Goal: Use online tool/utility: Use online tool/utility

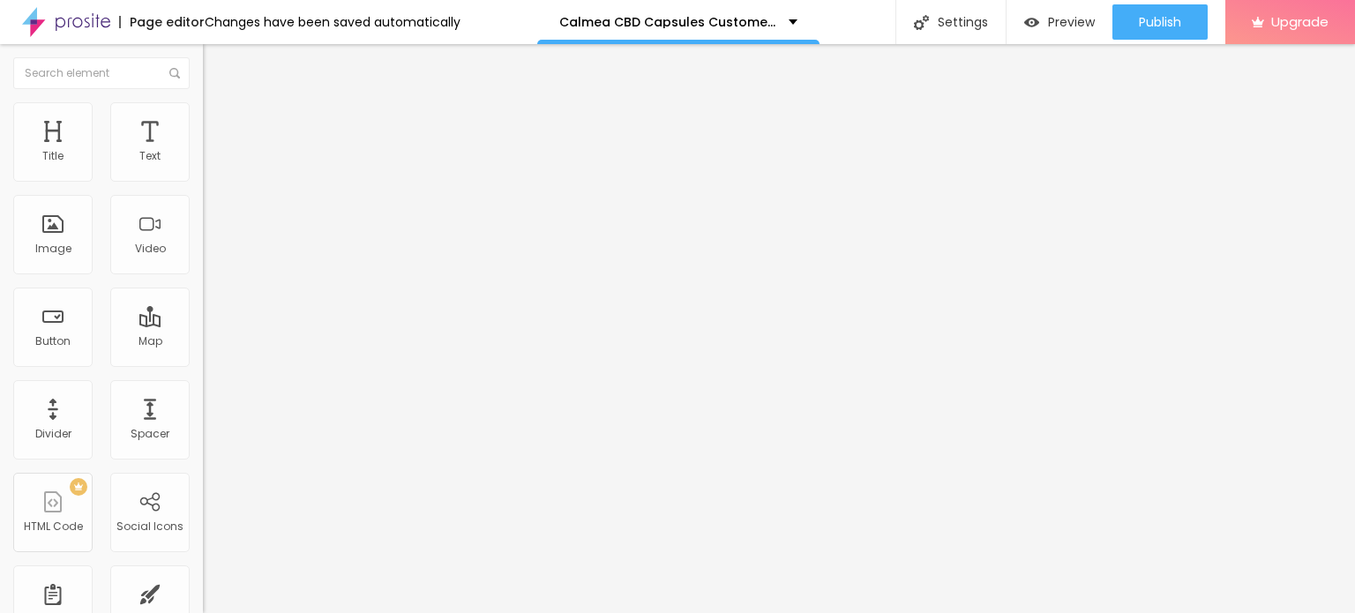
click at [203, 261] on button "button" at bounding box center [215, 252] width 25 height 19
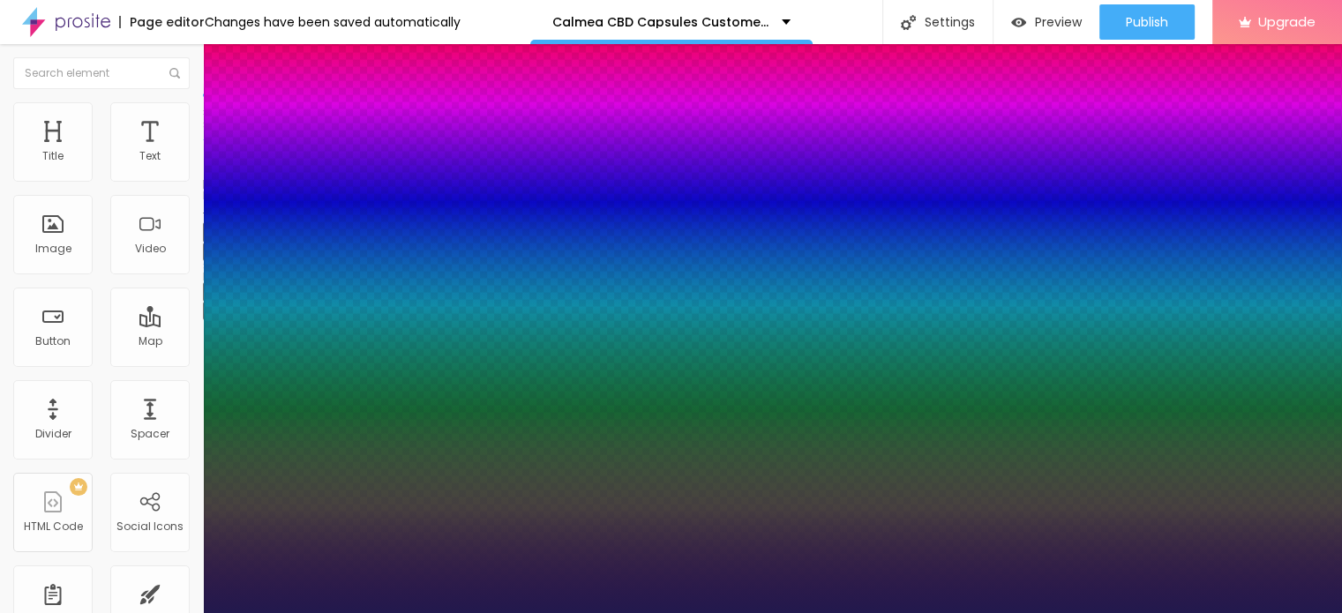
type input "1"
type input "18"
type input "1"
type input "19"
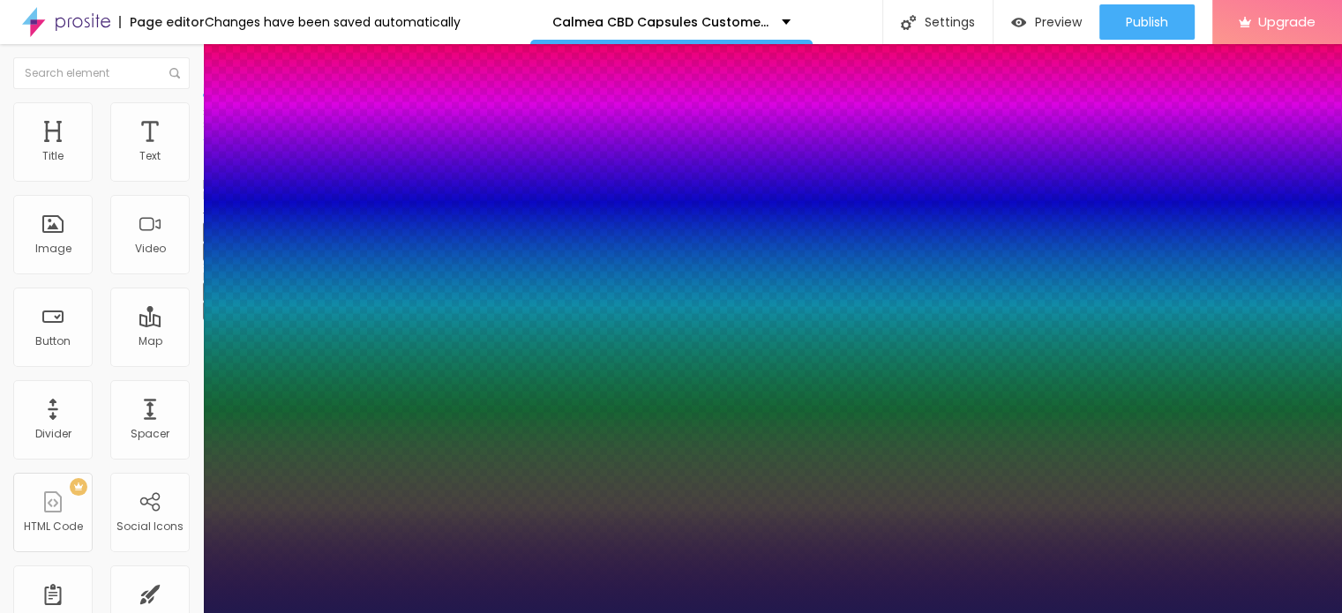
type input "19"
type input "1"
type input "21"
type input "1"
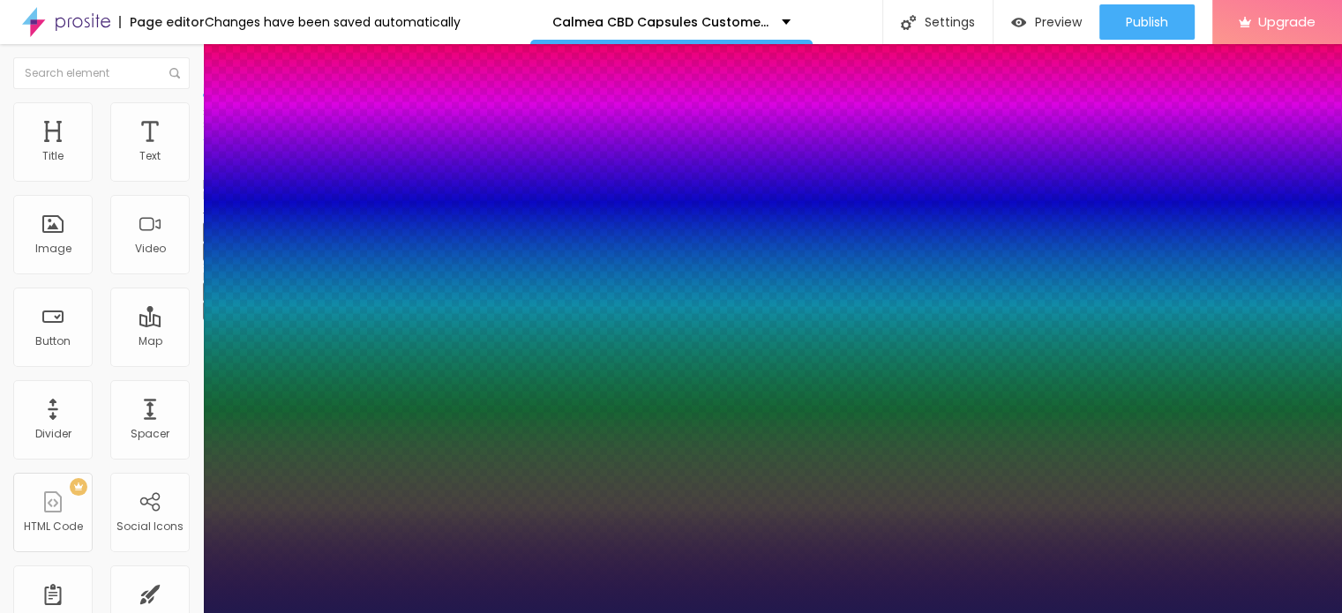
type input "22"
type input "1"
type input "24"
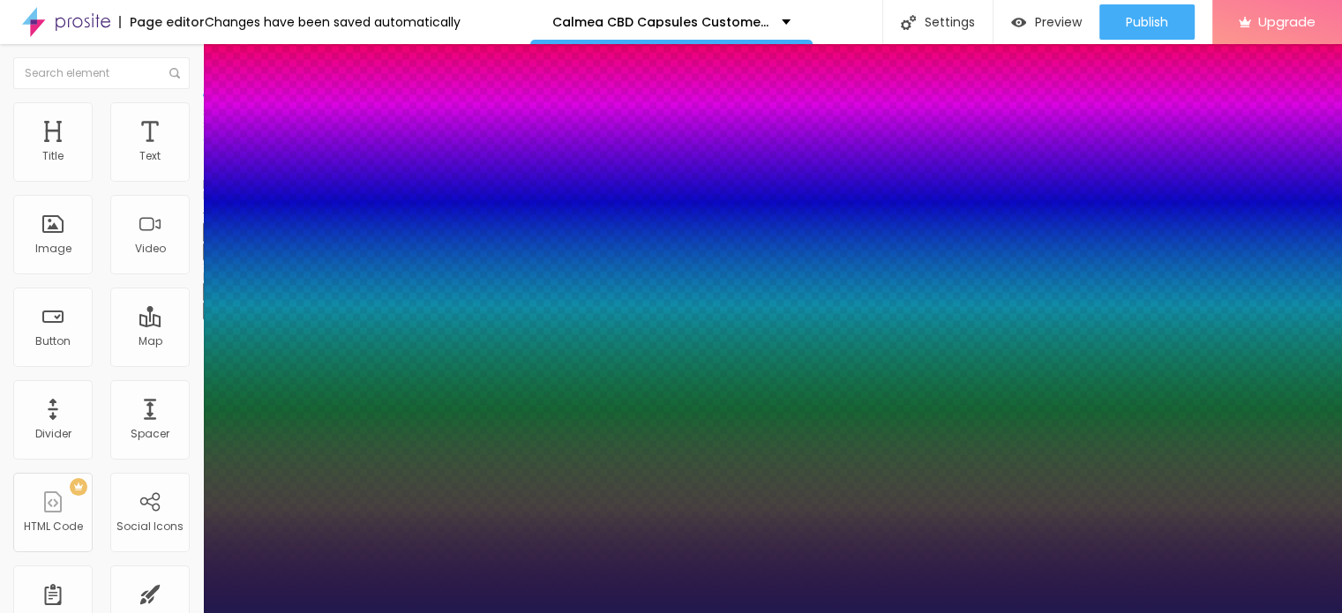
type input "1"
type input "26"
type input "1"
type input "27"
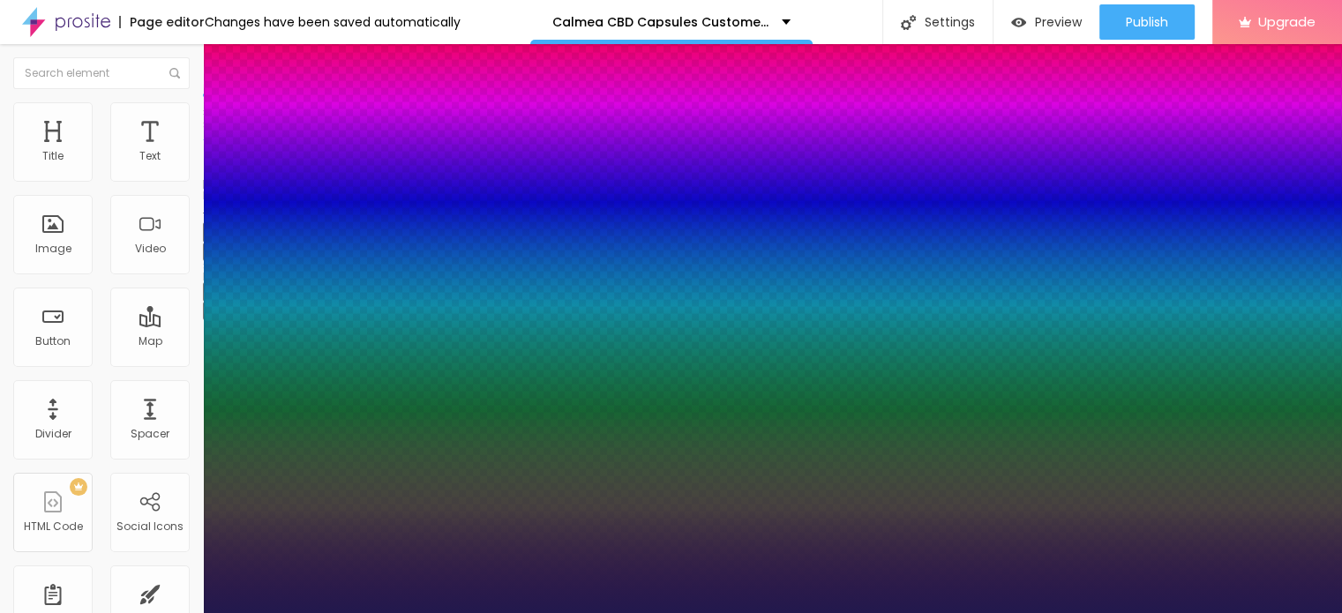
type input "27"
type input "1"
type input "28"
type input "1"
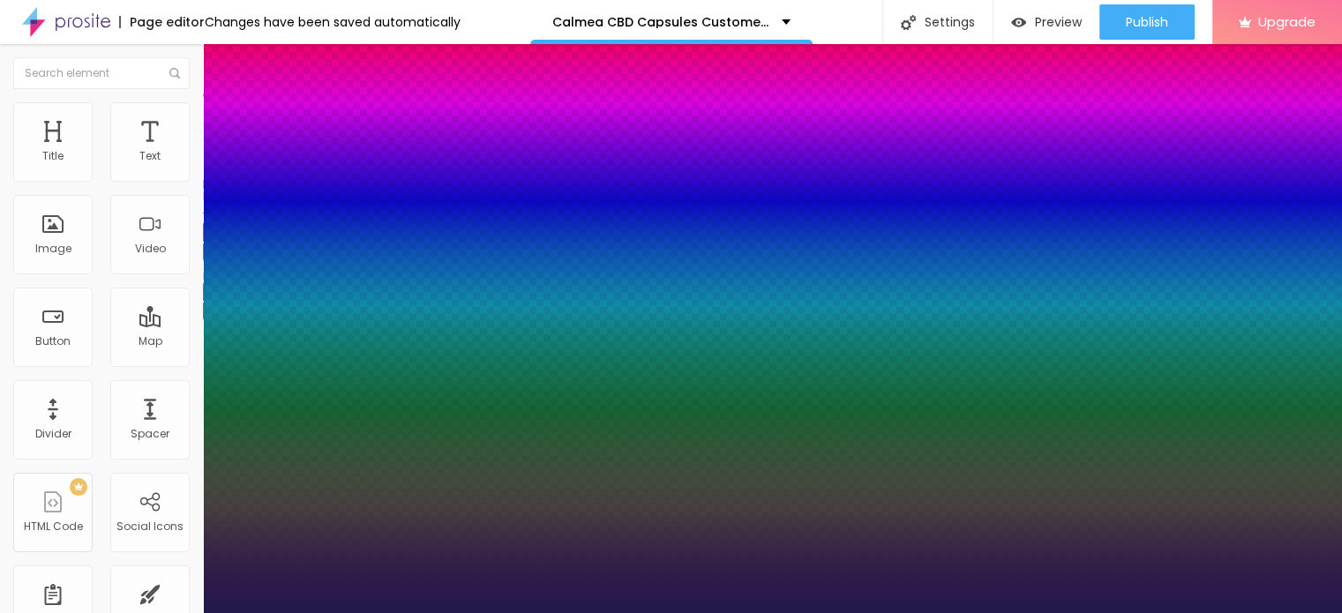
type input "29"
type input "1"
type input "31"
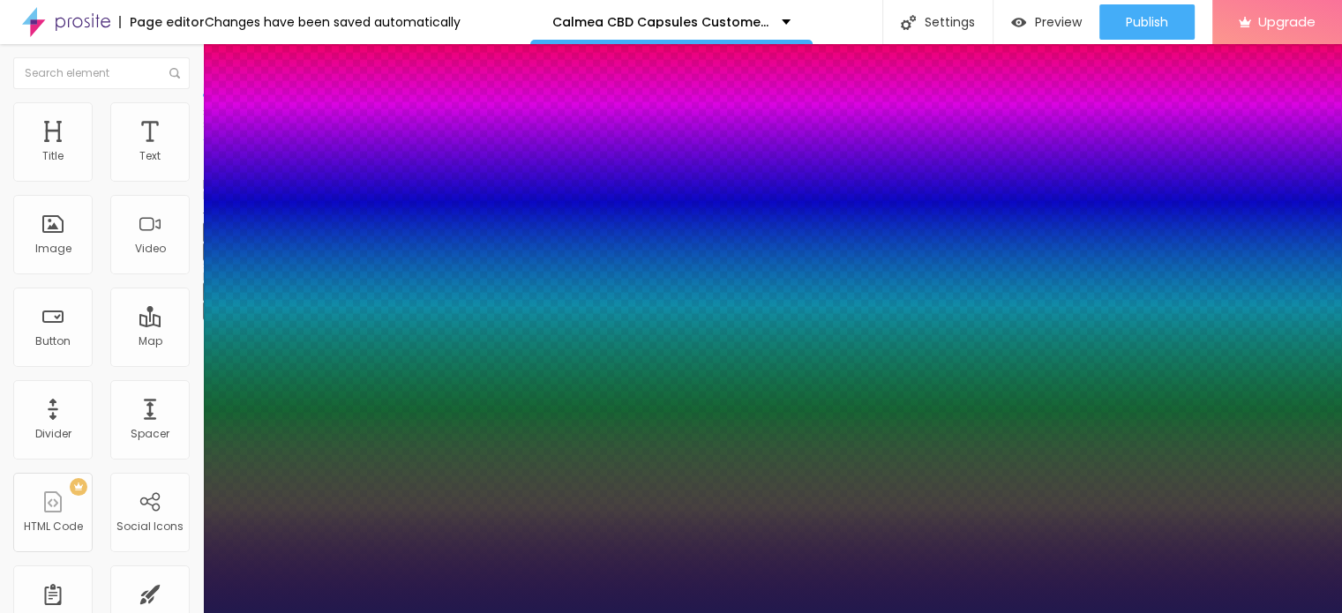
type input "1"
type input "33"
type input "1"
type input "37"
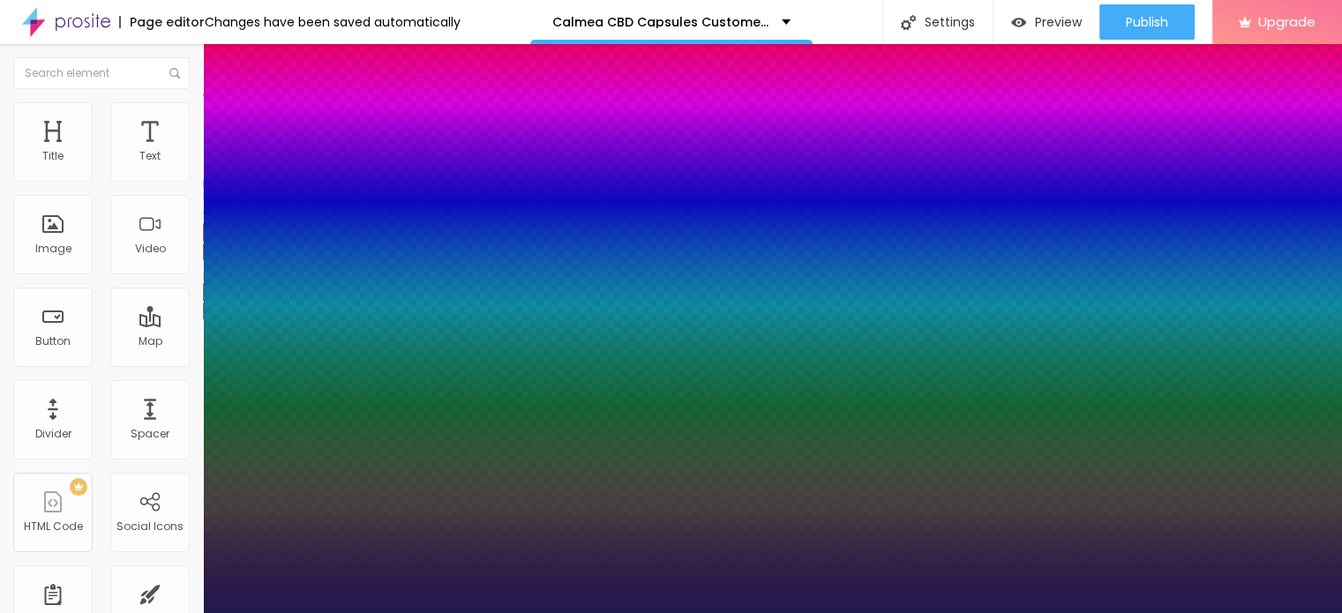
type input "37"
type input "1"
type input "38"
type input "1"
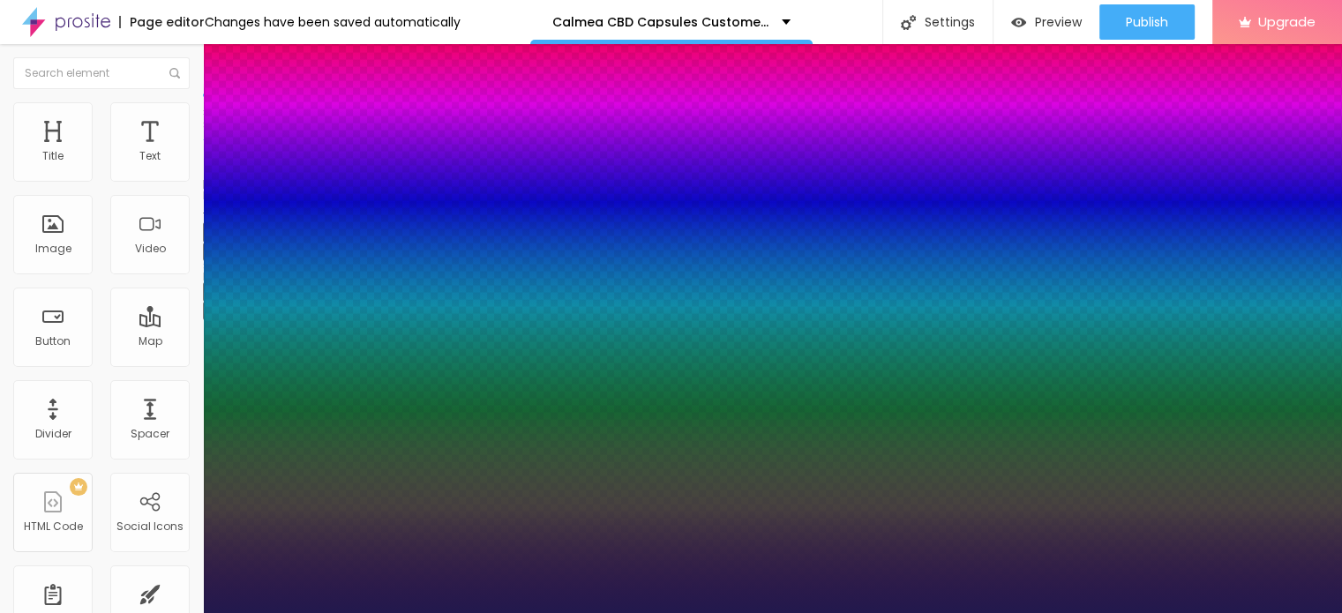
type input "39"
type input "1"
type input "40"
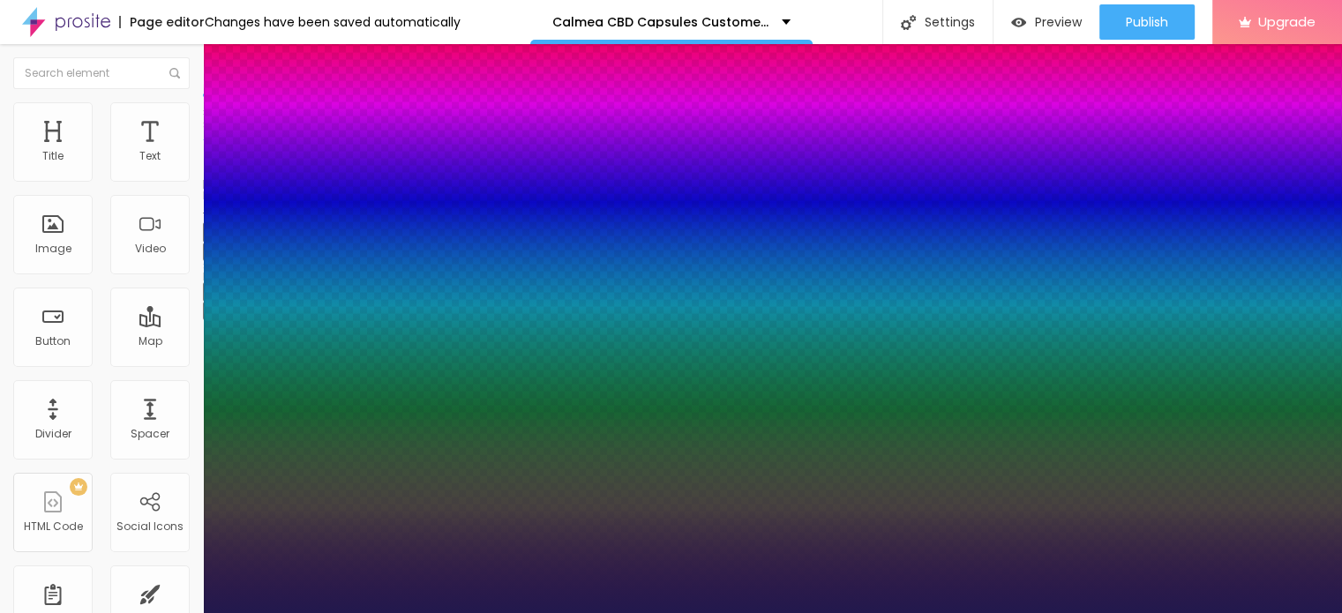
type input "1"
type input "41"
type input "1"
type input "42"
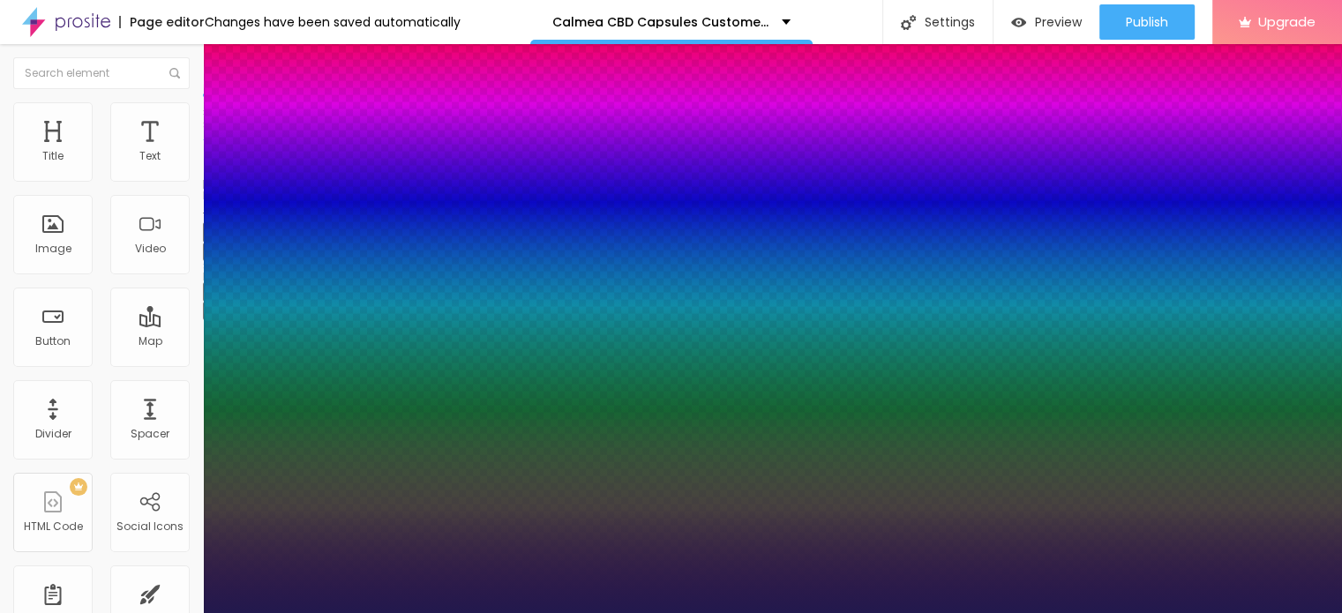
type input "42"
type input "1"
type input "48"
type input "1"
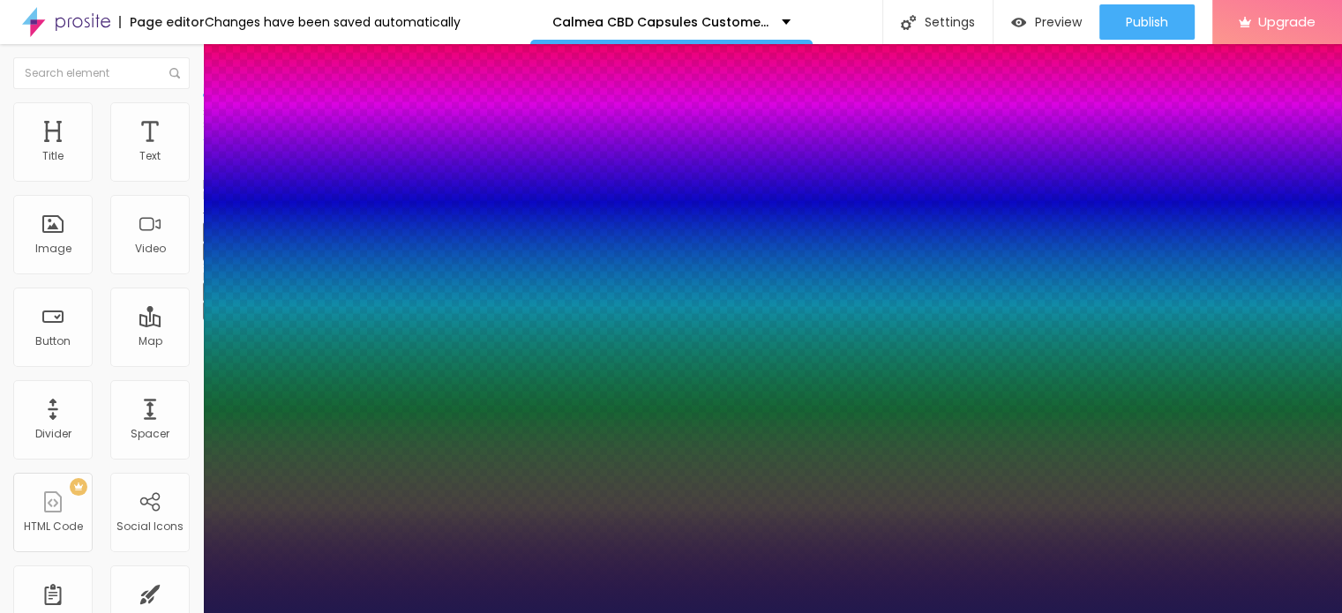
type input "49"
type input "1"
type input "50"
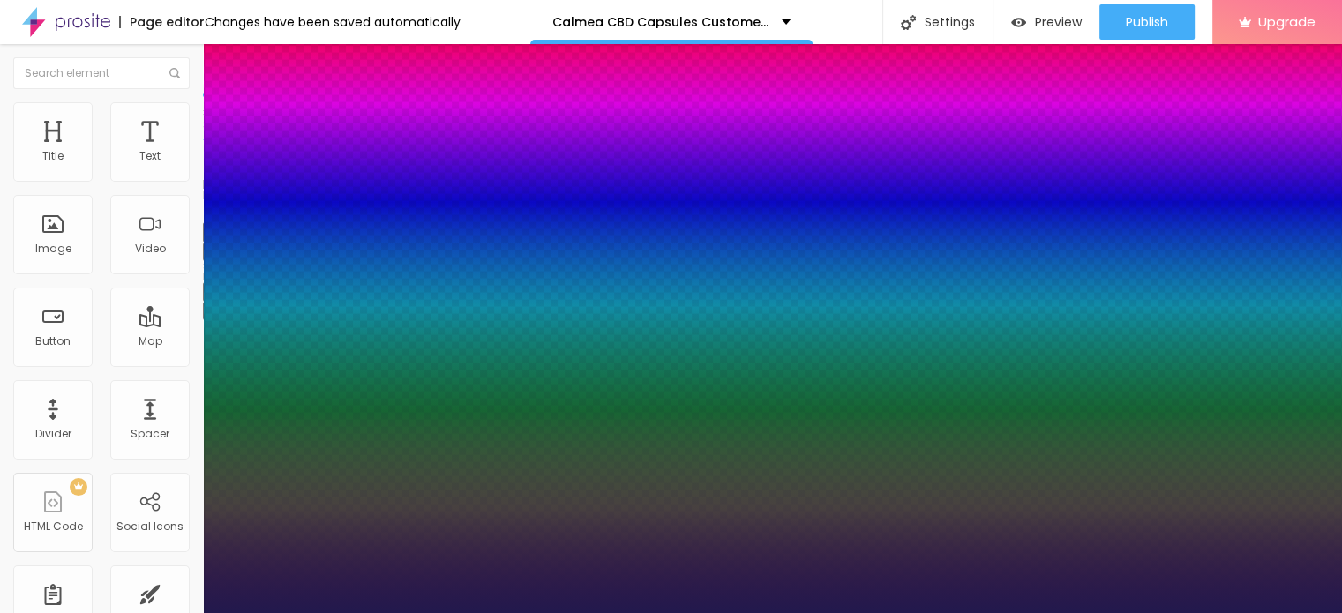
type input "1"
type input "51"
type input "1"
type input "52"
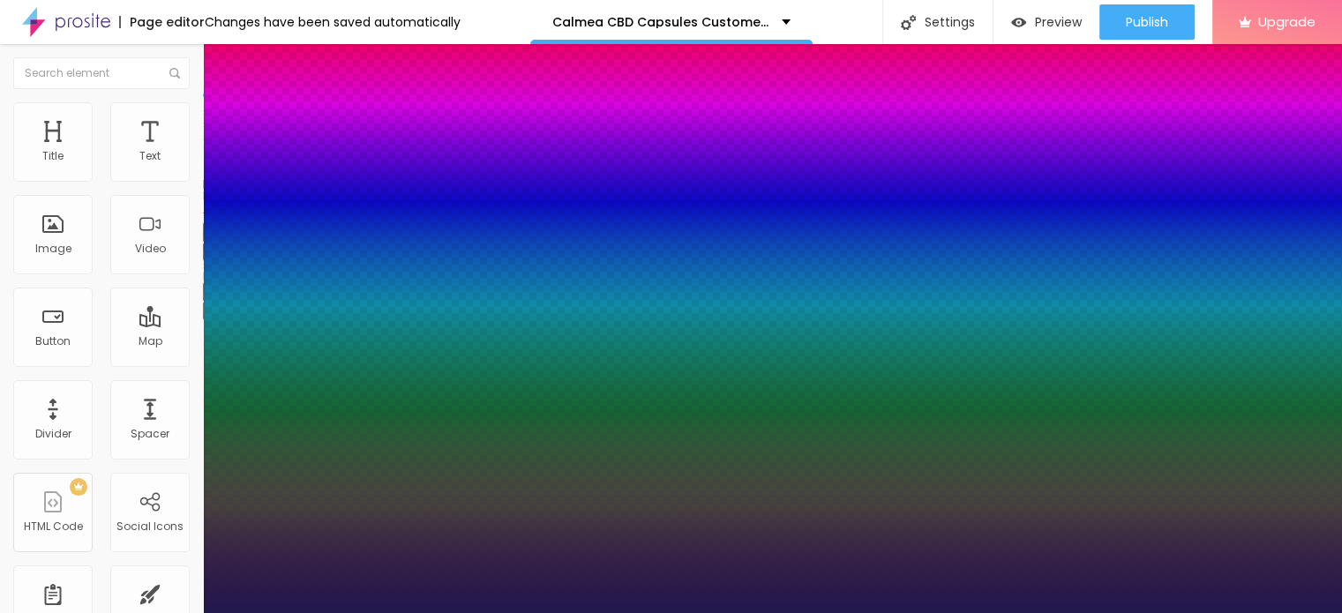
type input "52"
type input "1"
type input "54"
type input "1"
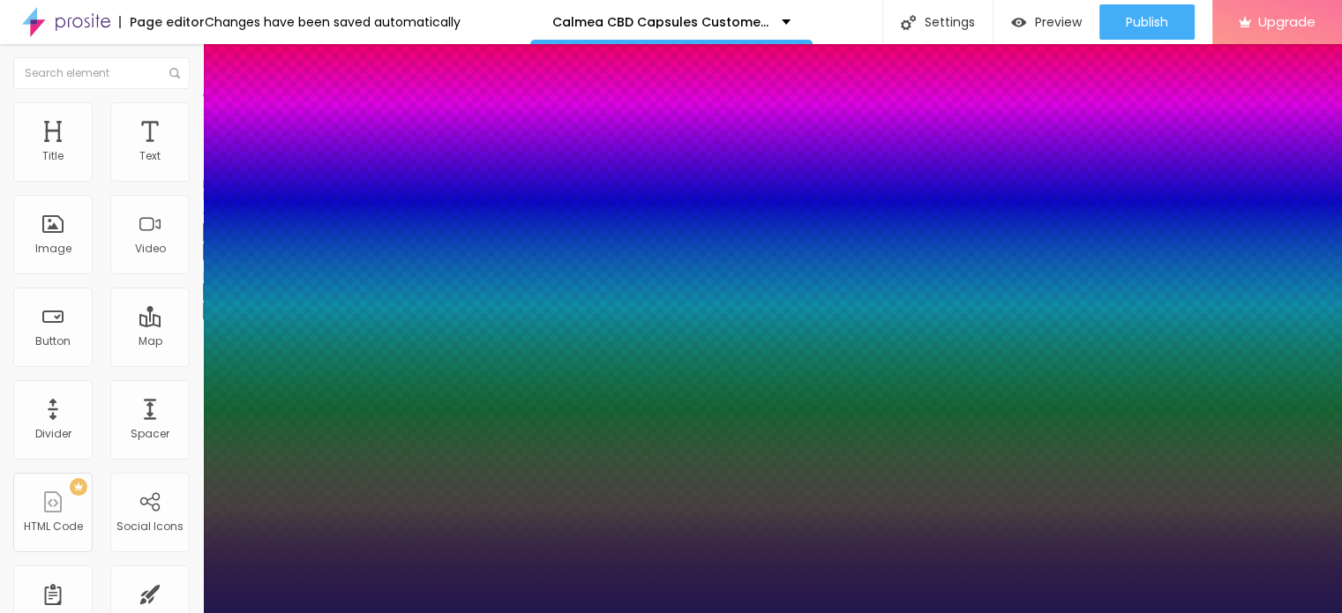
type input "58"
type input "1"
type input "61"
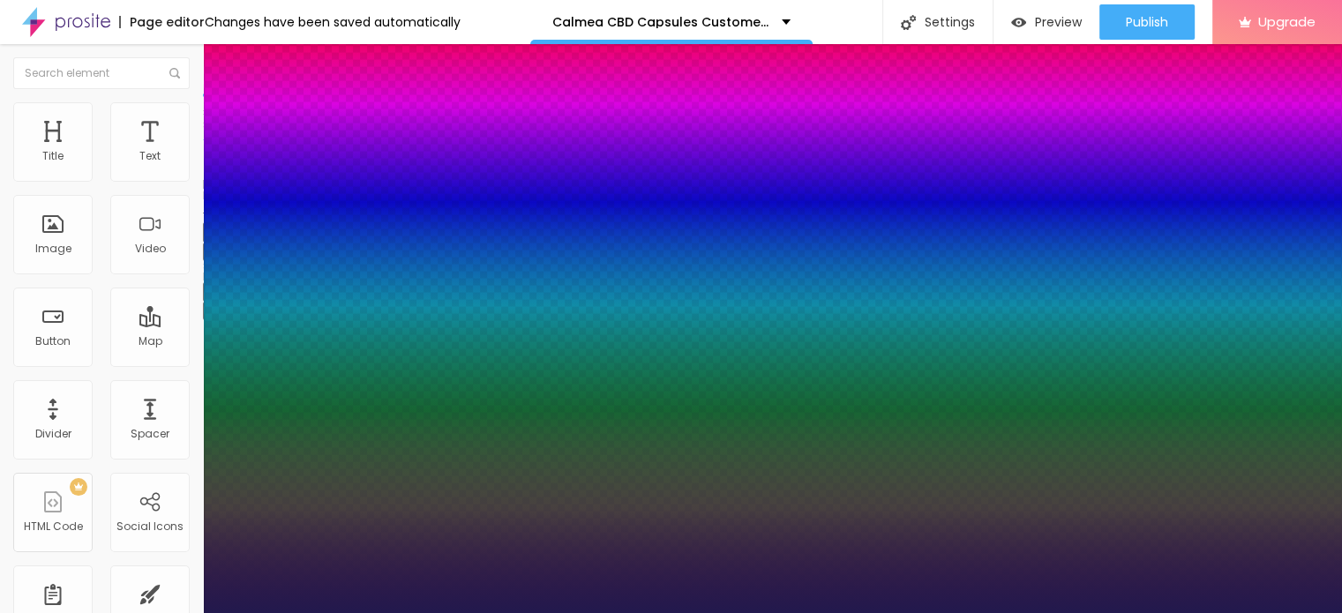
type input "1"
type input "63"
type input "1"
type input "65"
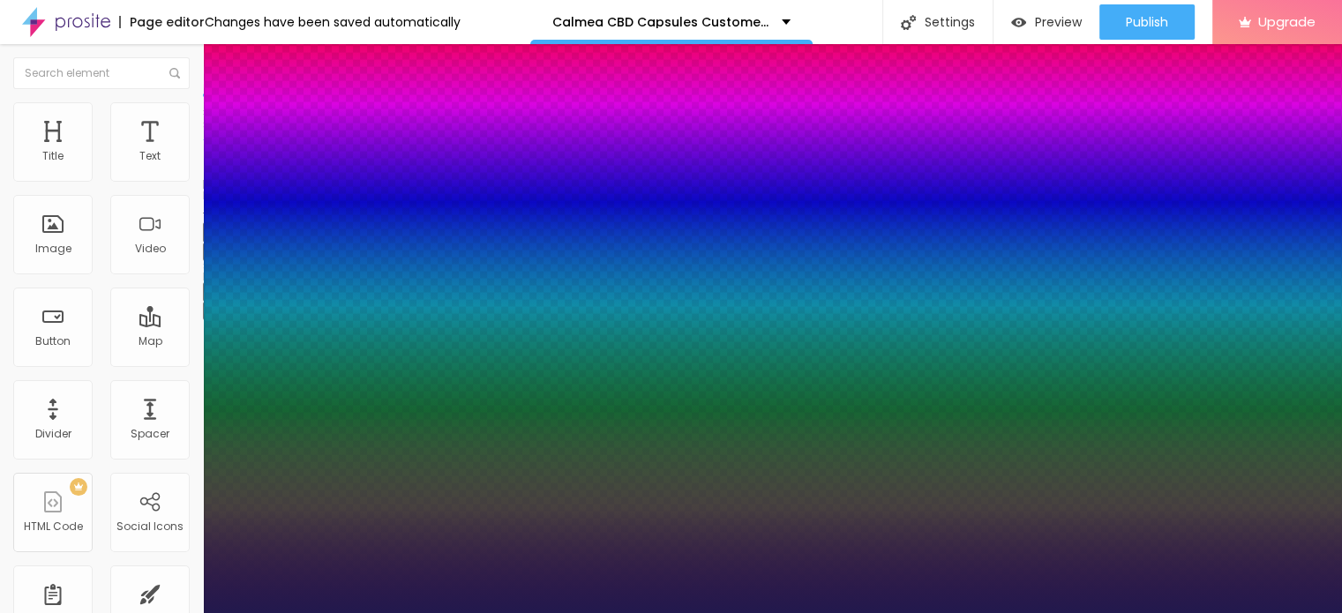
type input "65"
type input "1"
type input "66"
type input "1"
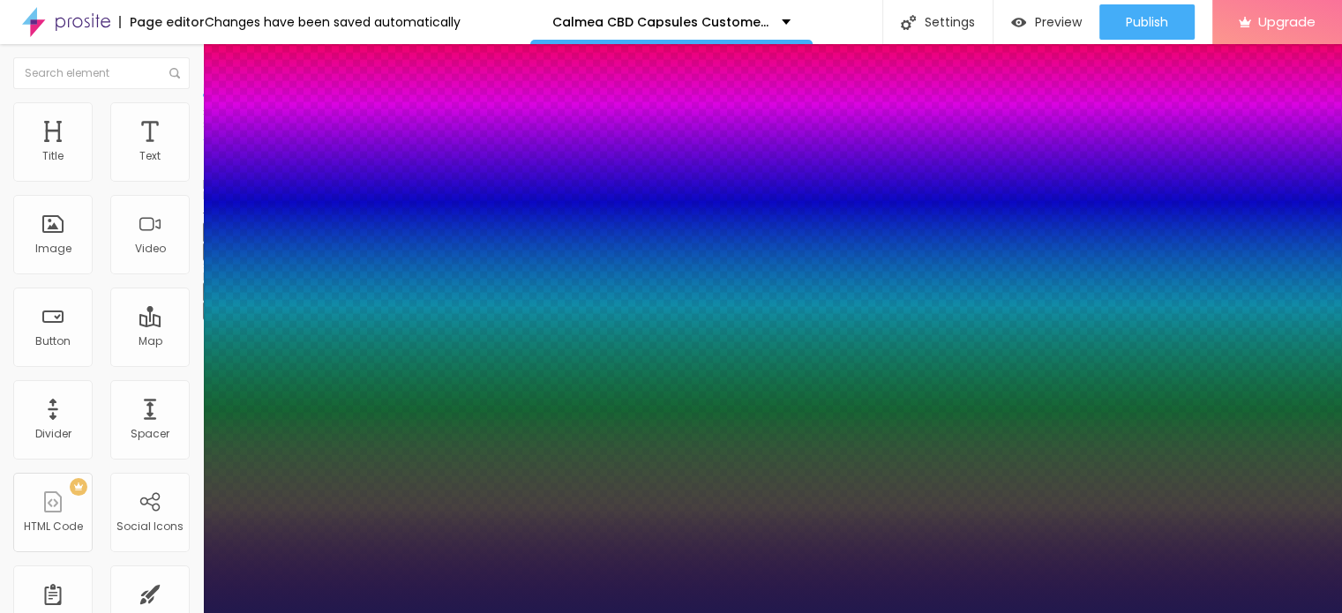
type input "64"
type input "1"
type input "63"
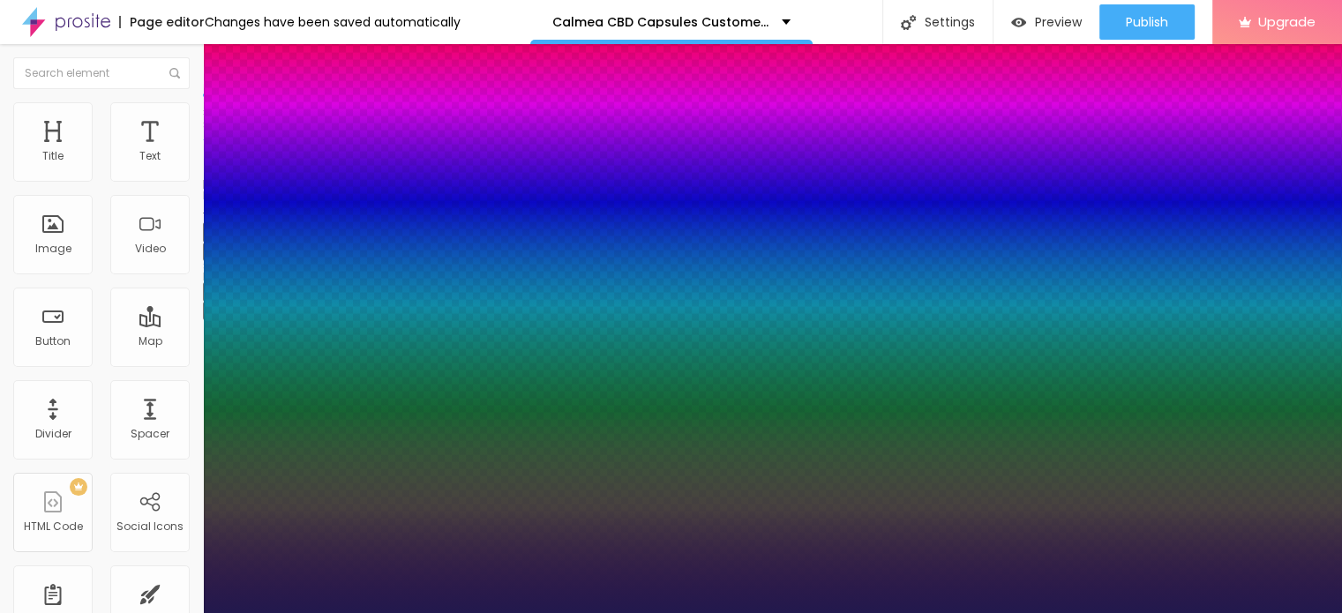
type input "1"
type input "62"
type input "1"
type input "60"
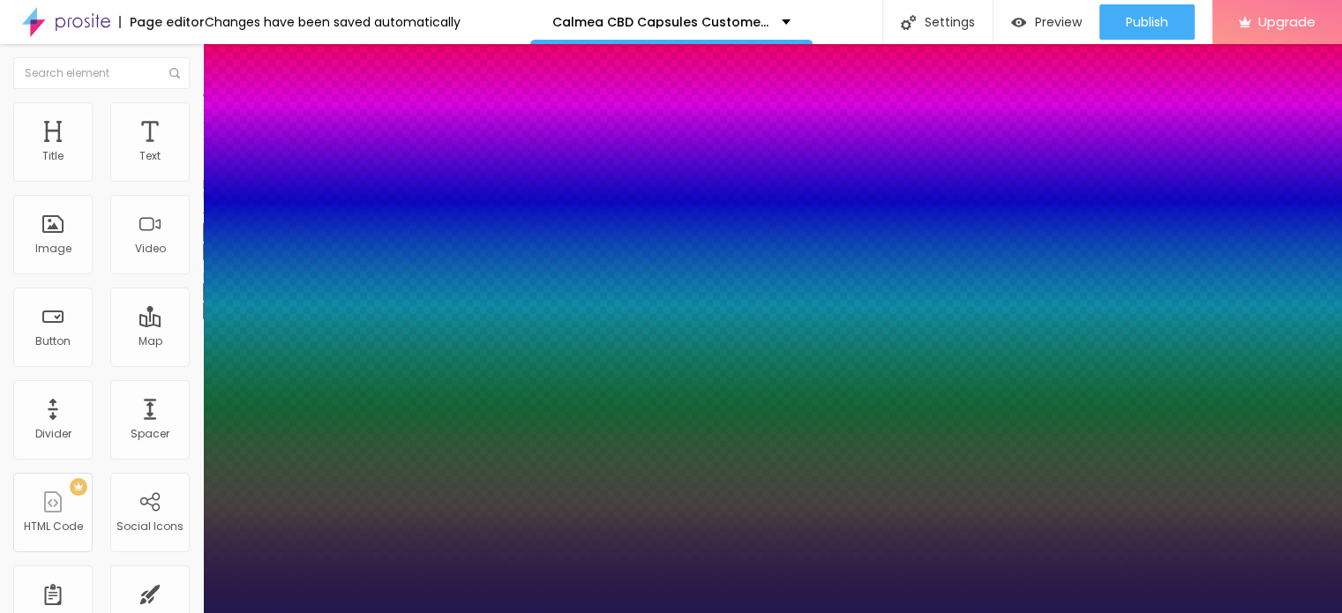
type input "60"
type input "1"
type input "58"
type input "1"
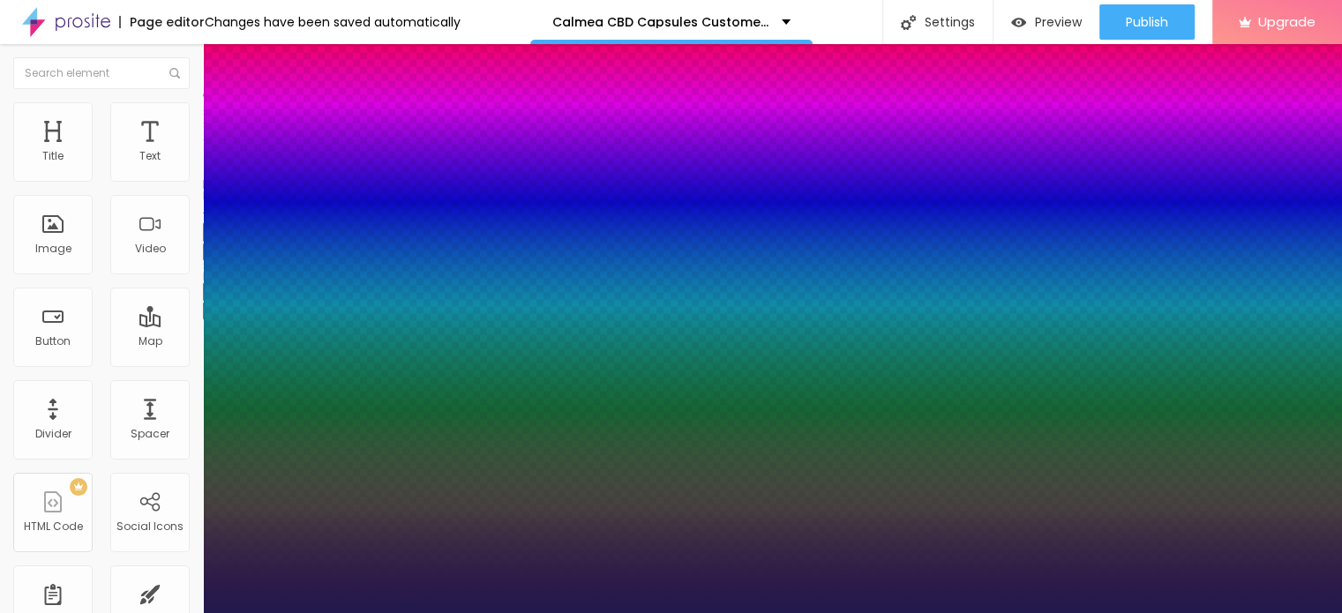
type input "57"
type input "1"
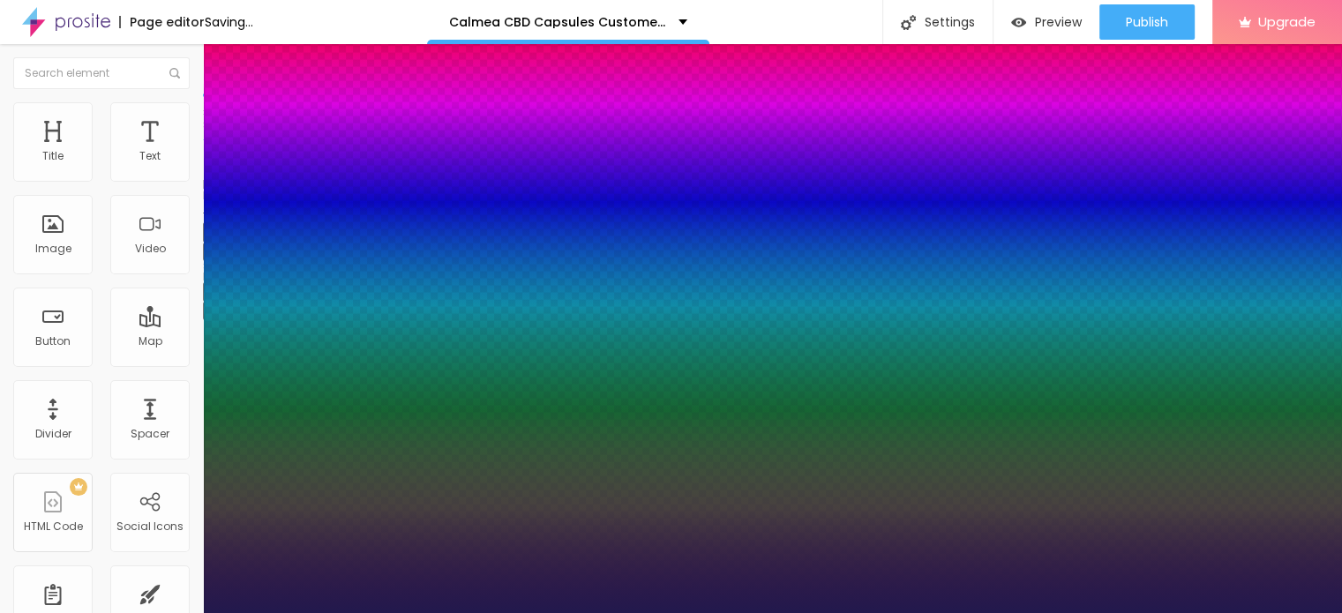
type input "56"
type input "1"
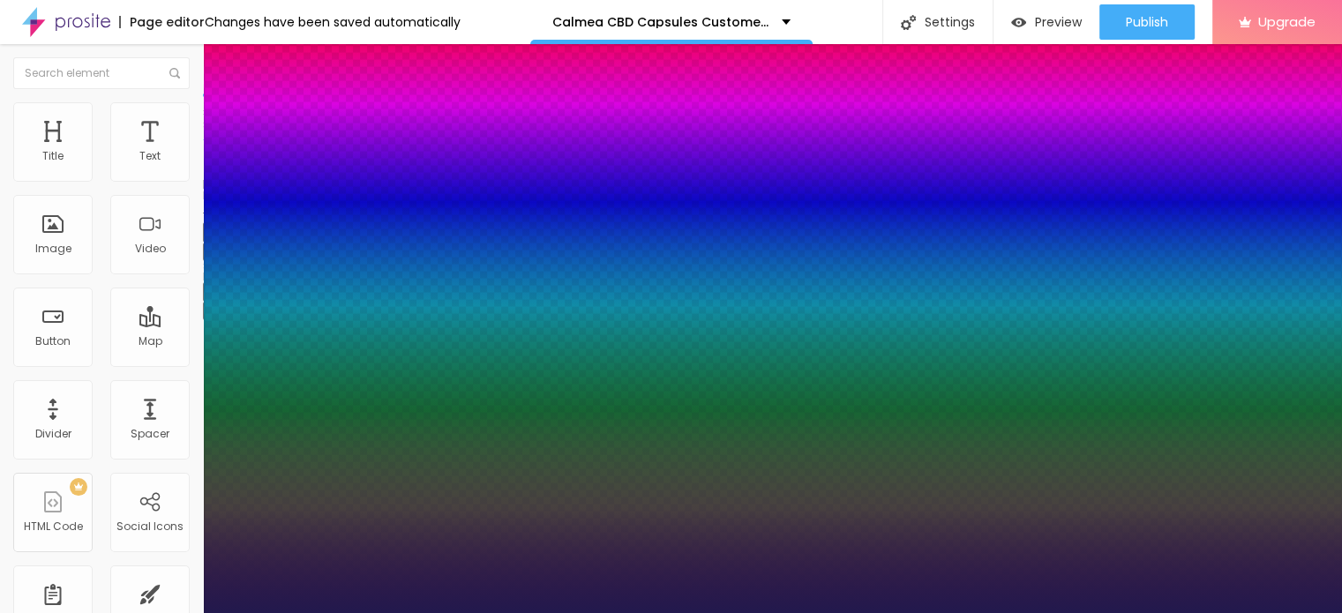
type input "53"
type input "1"
type input "54"
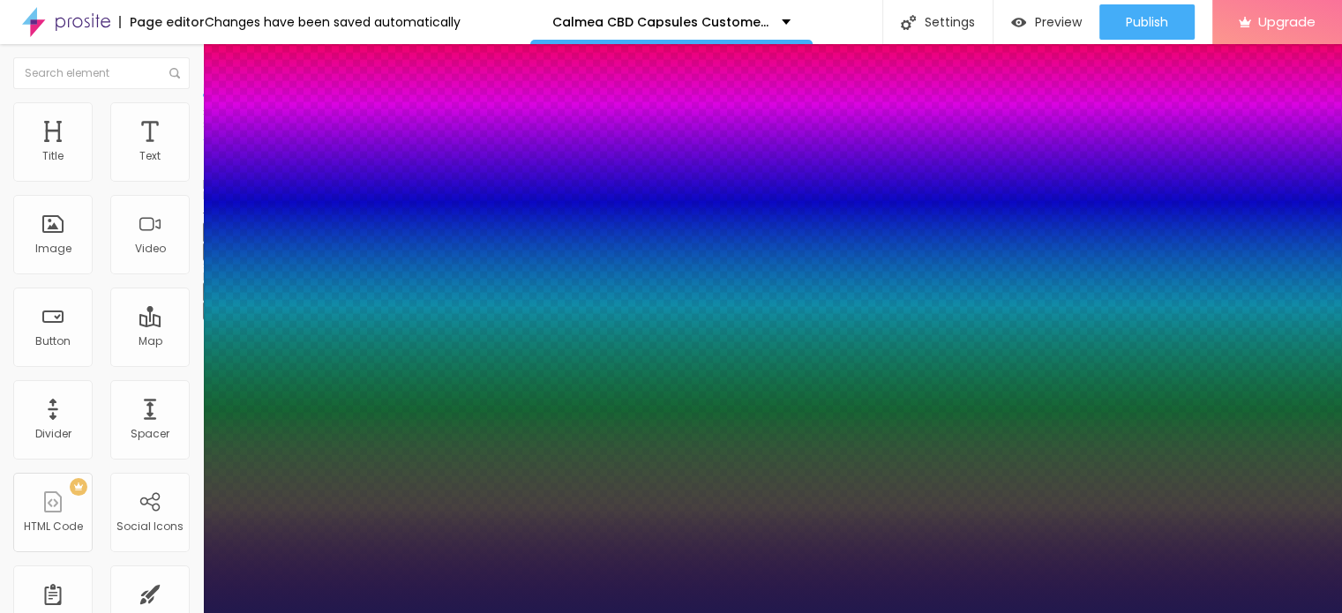
type input "1"
type input "55"
type input "1"
drag, startPoint x: 241, startPoint y: 497, endPoint x: 292, endPoint y: 489, distance: 51.8
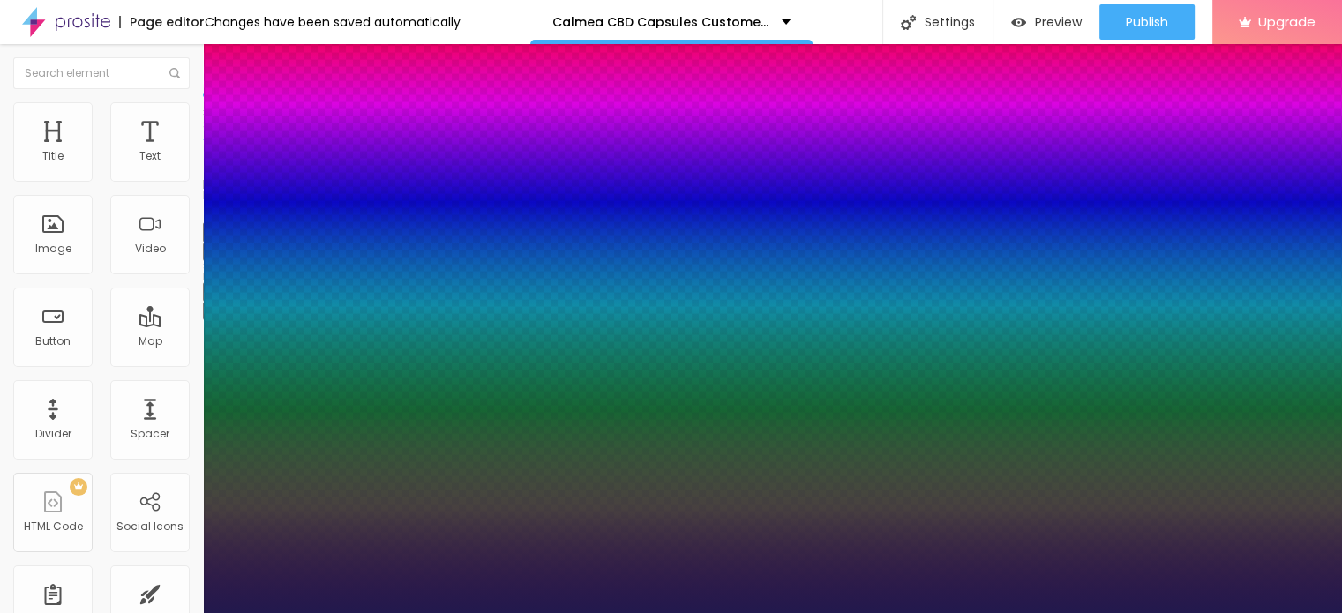
type input "55"
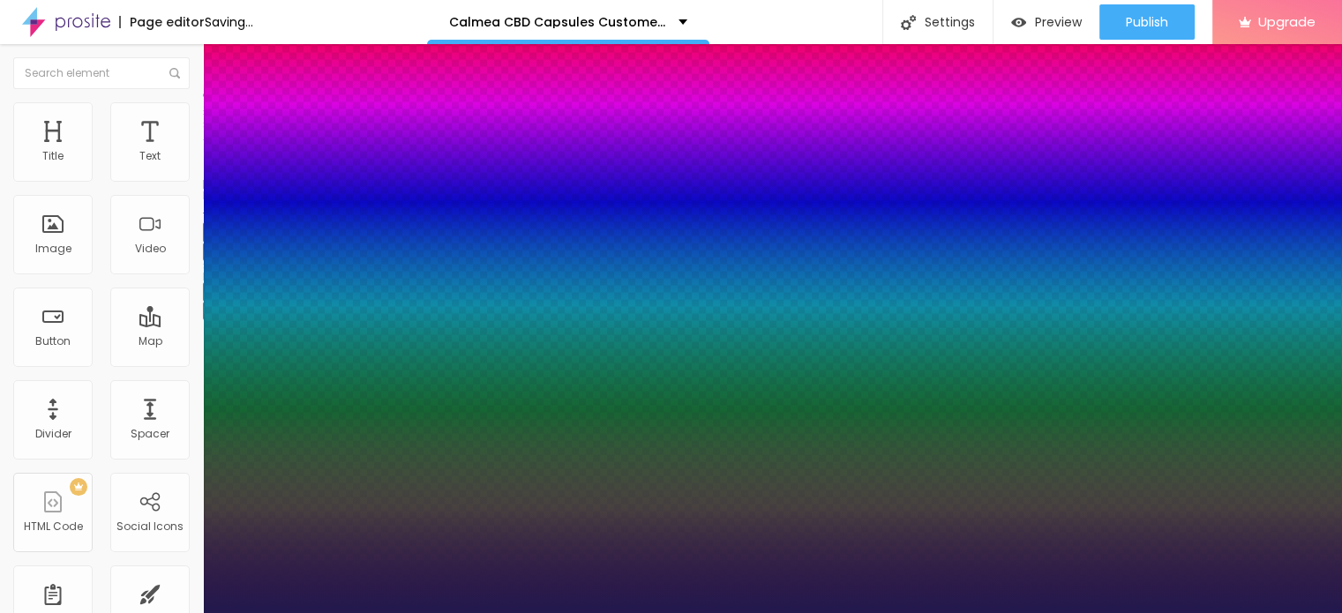
type input "1"
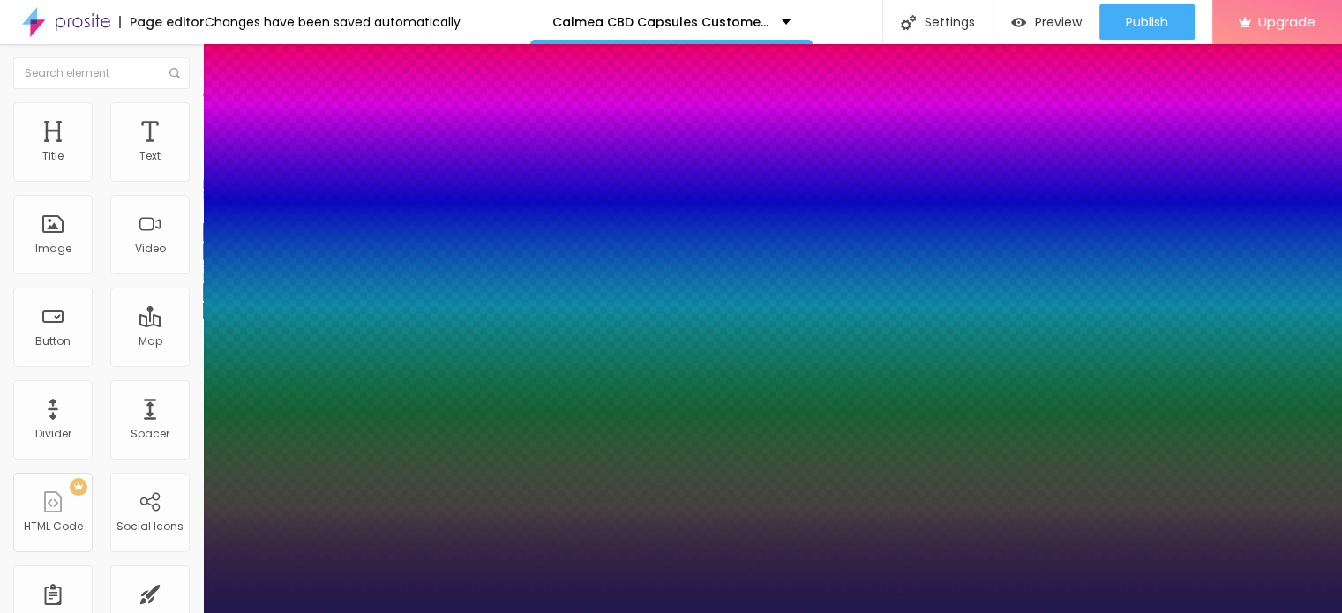
click at [248, 612] on div at bounding box center [671, 613] width 1342 height 0
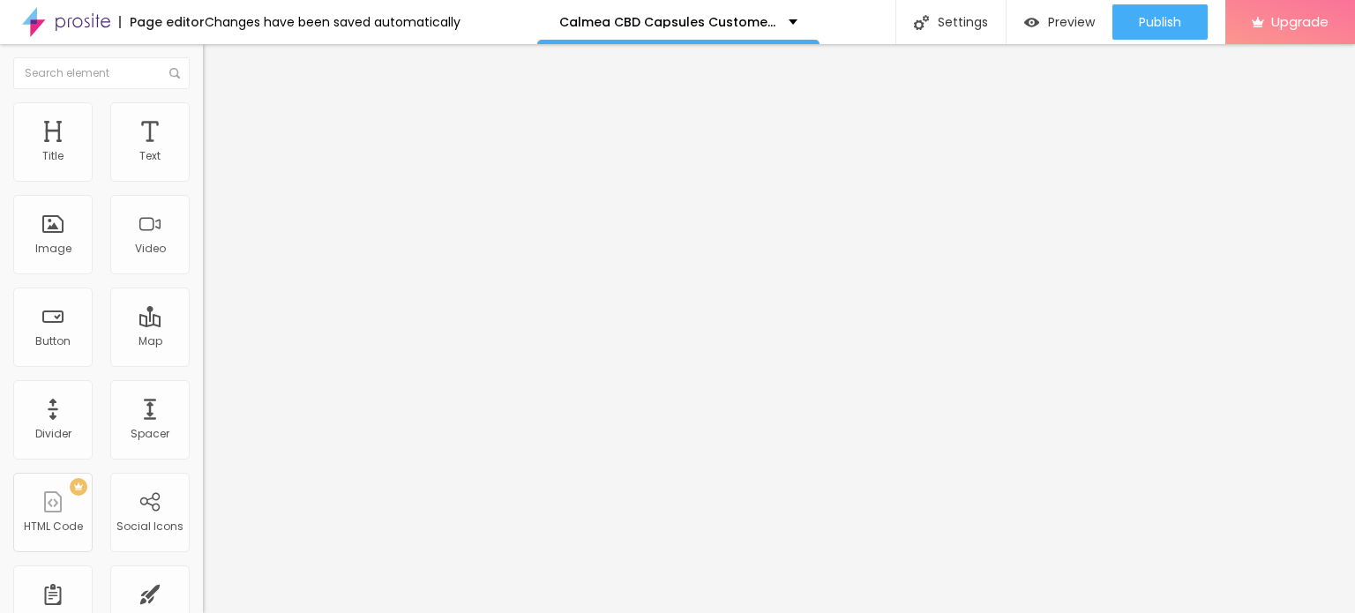
click at [203, 102] on img at bounding box center [211, 110] width 16 height 16
click at [219, 104] on span "Style" at bounding box center [232, 96] width 26 height 15
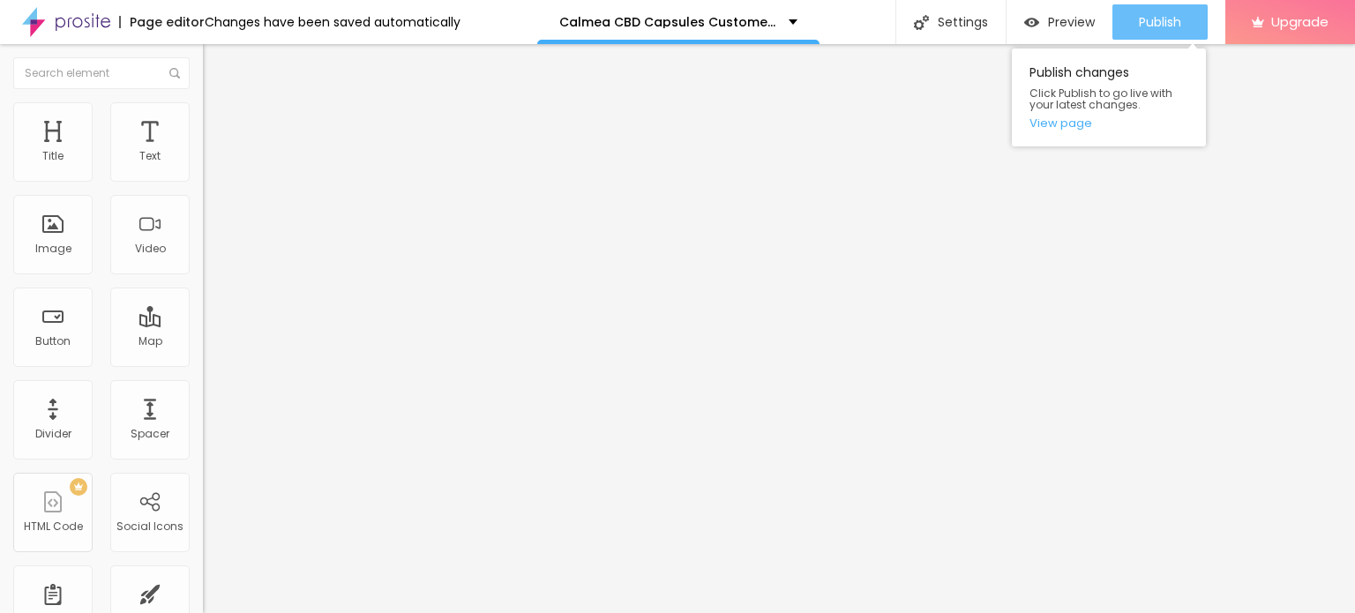
click at [1153, 18] on span "Publish" at bounding box center [1160, 22] width 42 height 14
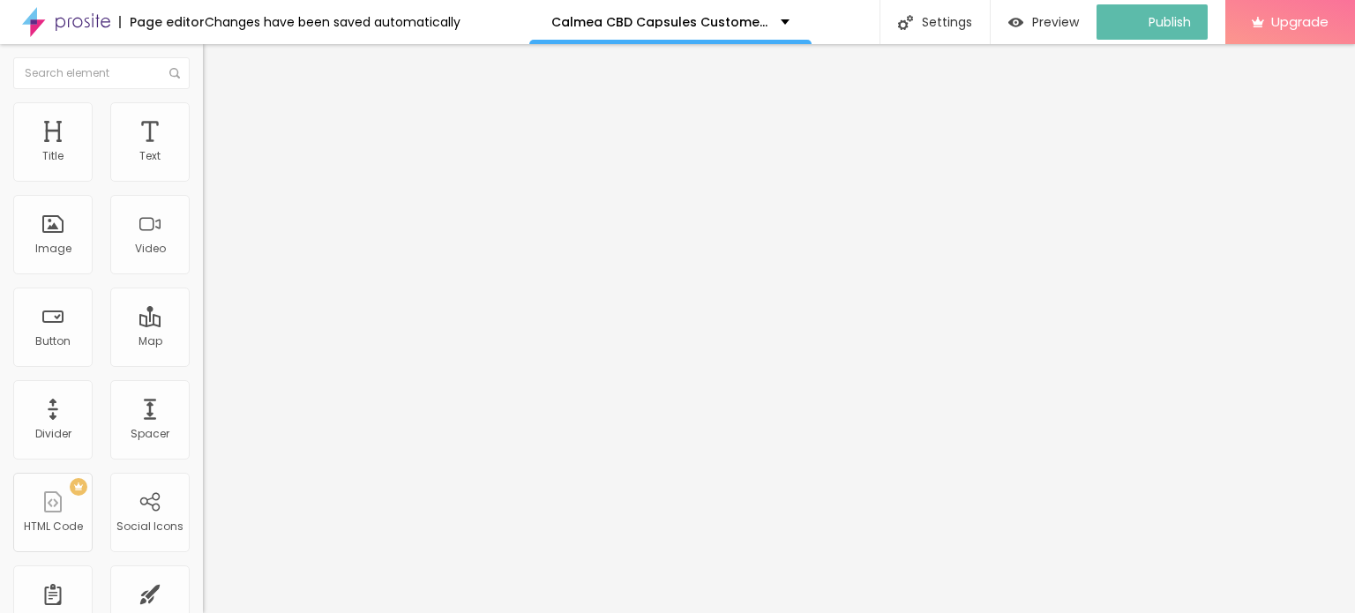
click at [28, 10] on img at bounding box center [66, 22] width 88 height 44
